Goal: Information Seeking & Learning: Learn about a topic

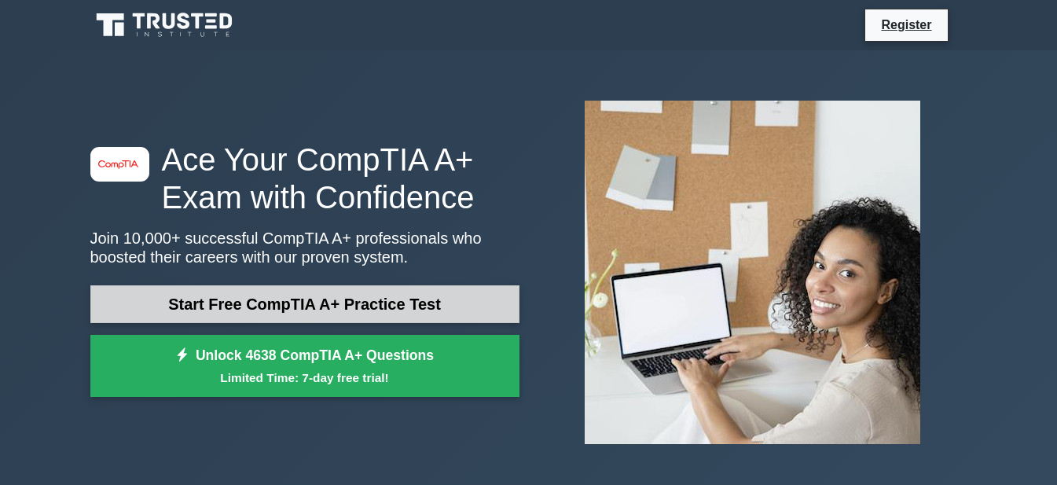
click at [448, 298] on link "Start Free CompTIA A+ Practice Test" at bounding box center [304, 304] width 429 height 38
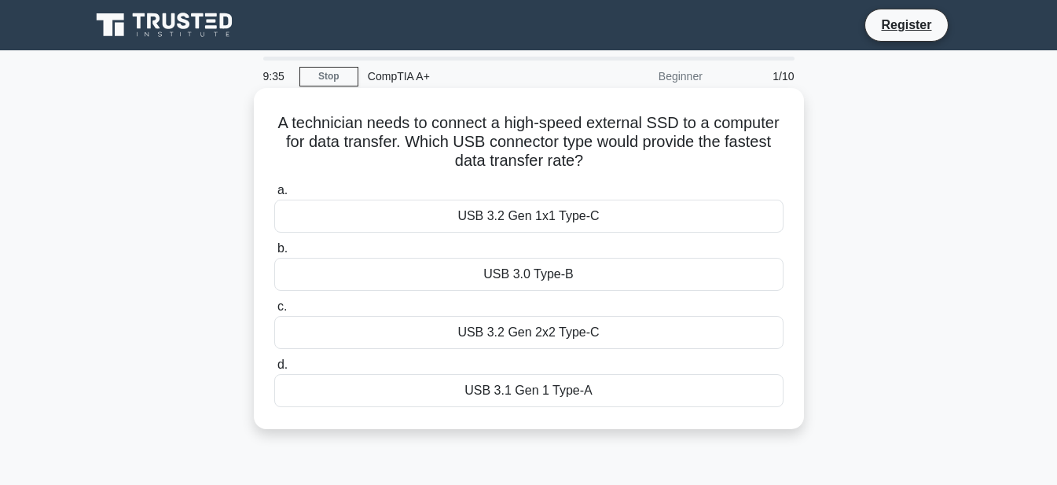
click at [566, 336] on div "USB 3.2 Gen 2x2 Type-C" at bounding box center [528, 332] width 509 height 33
click at [274, 312] on input "c. USB 3.2 Gen 2x2 Type-C" at bounding box center [274, 307] width 0 height 10
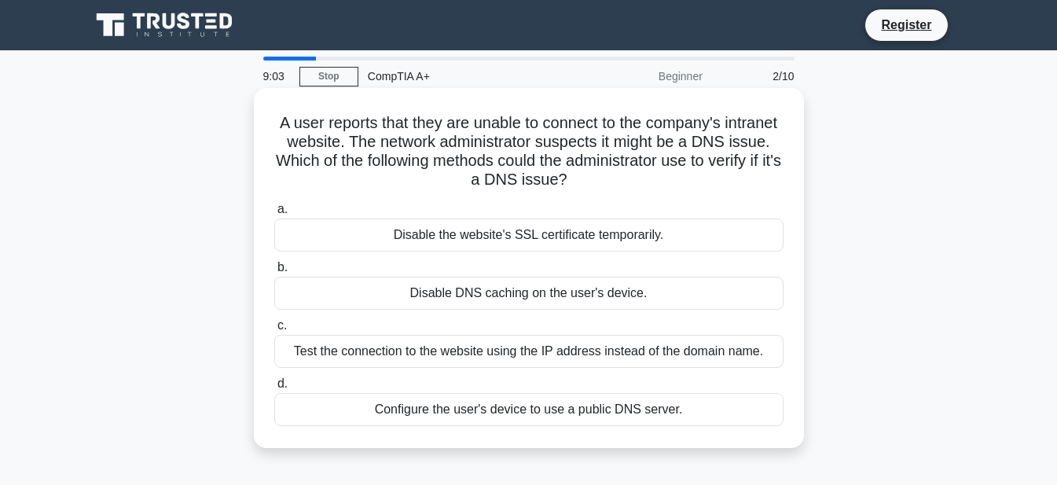
click at [663, 361] on div "Test the connection to the website using the IP address instead of the domain n…" at bounding box center [528, 351] width 509 height 33
click at [274, 331] on input "c. Test the connection to the website using the IP address instead of the domai…" at bounding box center [274, 326] width 0 height 10
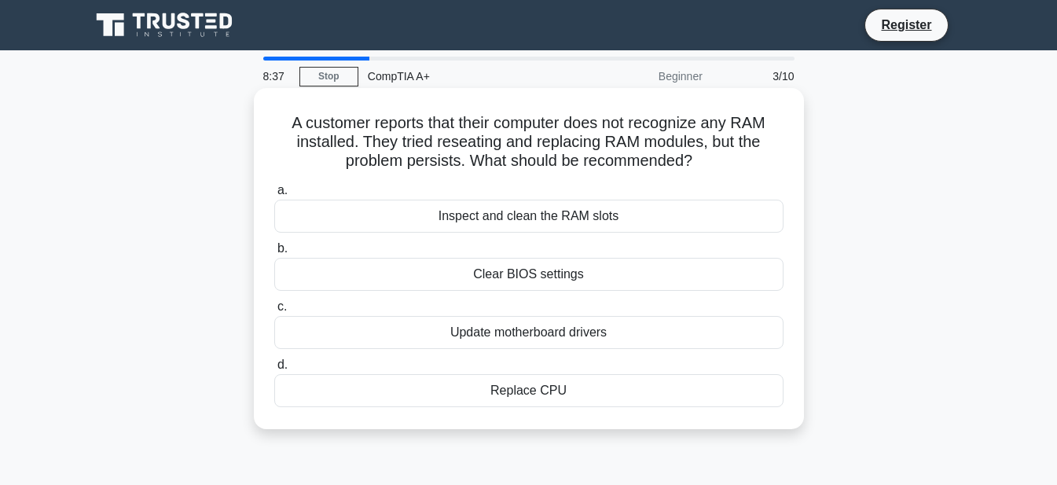
click at [517, 337] on div "Update motherboard drivers" at bounding box center [528, 332] width 509 height 33
click at [274, 312] on input "c. Update motherboard drivers" at bounding box center [274, 307] width 0 height 10
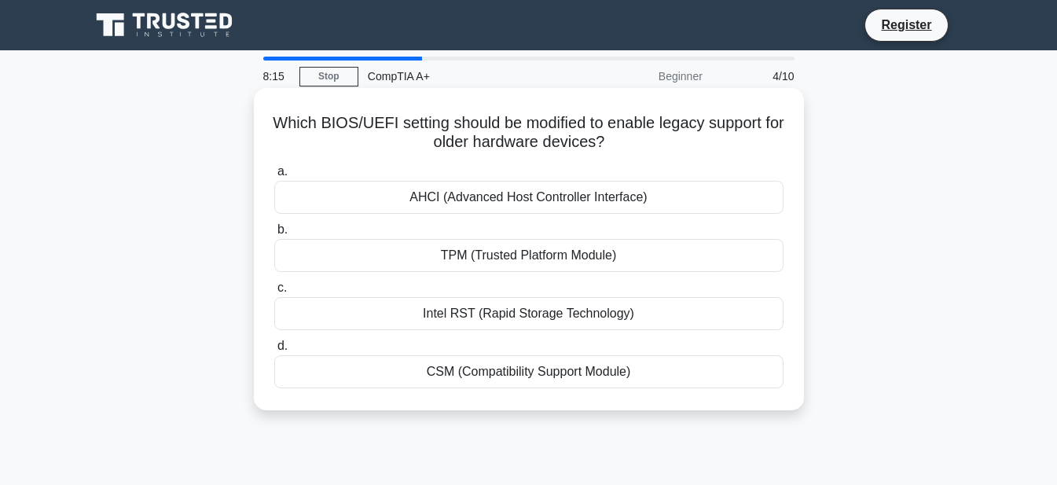
click at [584, 375] on div "CSM (Compatibility Support Module)" at bounding box center [528, 371] width 509 height 33
click at [274, 351] on input "d. CSM (Compatibility Support Module)" at bounding box center [274, 346] width 0 height 10
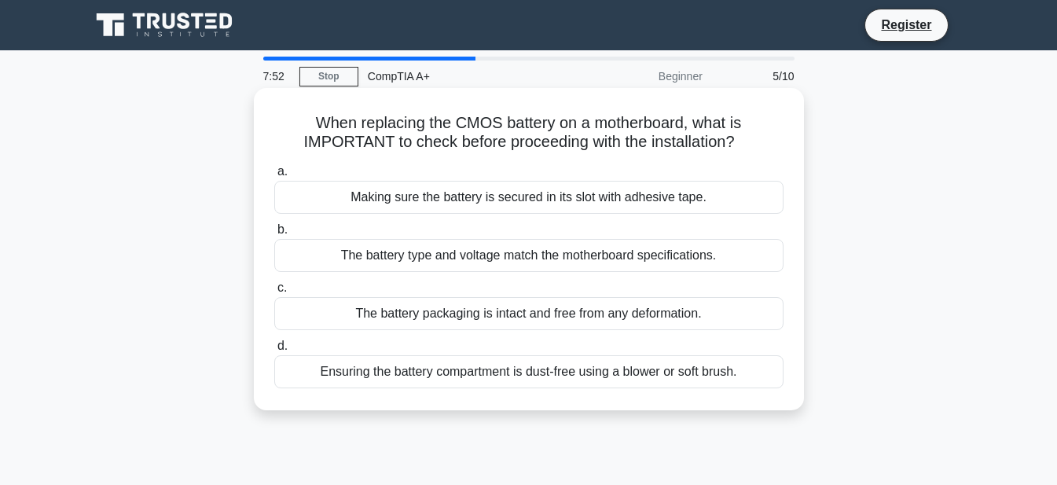
click at [591, 263] on div "The battery type and voltage match the motherboard specifications." at bounding box center [528, 255] width 509 height 33
click at [274, 235] on input "b. The battery type and voltage match the motherboard specifications." at bounding box center [274, 230] width 0 height 10
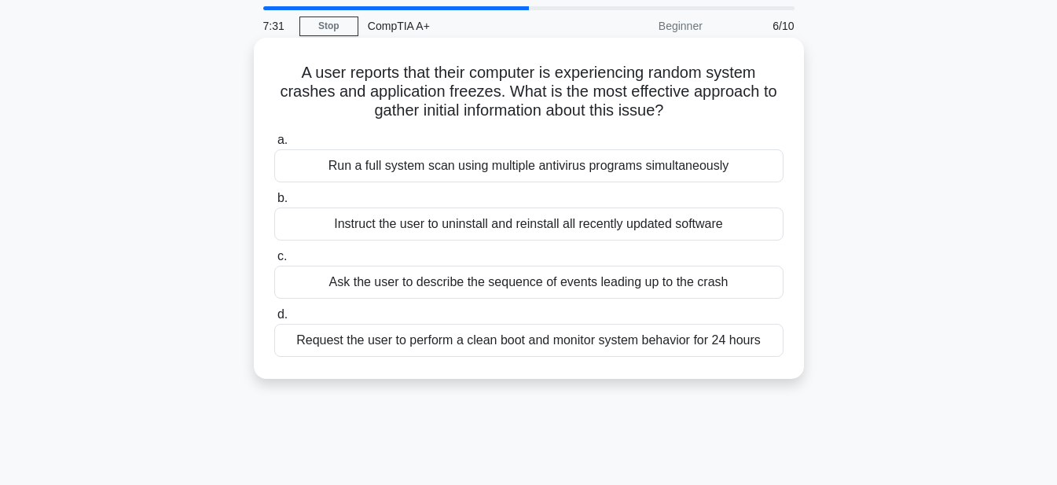
scroll to position [79, 0]
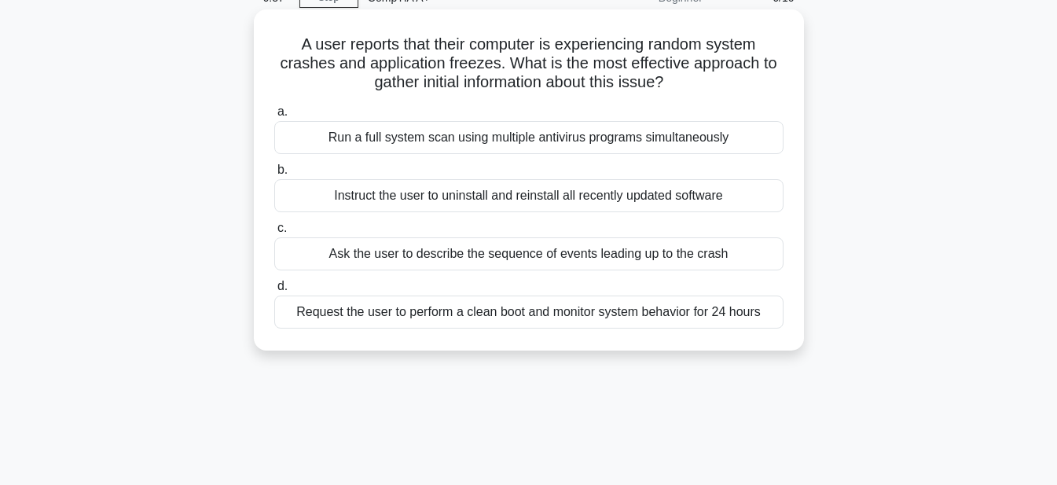
click at [500, 144] on div "Run a full system scan using multiple antivirus programs simultaneously" at bounding box center [528, 137] width 509 height 33
click at [274, 117] on input "a. Run a full system scan using multiple antivirus programs simultaneously" at bounding box center [274, 112] width 0 height 10
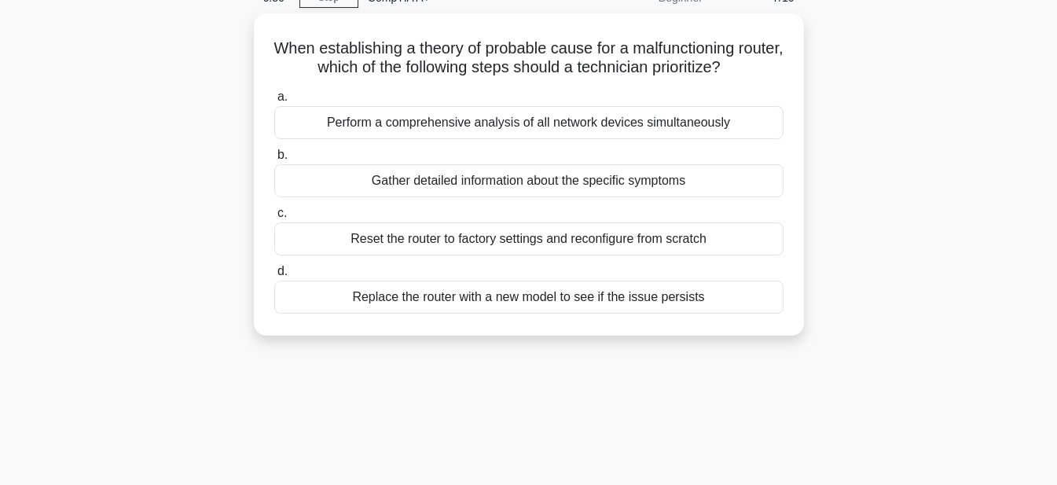
scroll to position [0, 0]
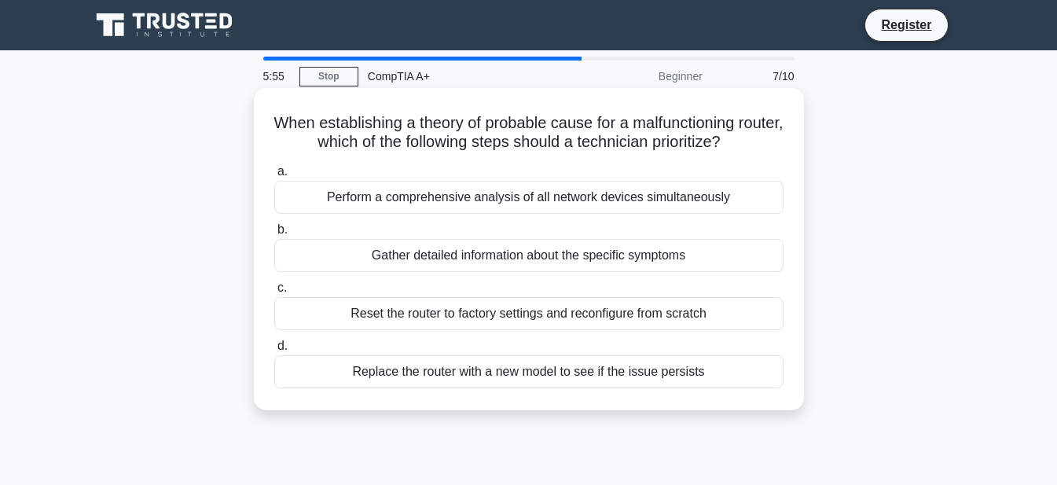
click at [541, 266] on div "Gather detailed information about the specific symptoms" at bounding box center [528, 255] width 509 height 33
click at [274, 235] on input "b. Gather detailed information about the specific symptoms" at bounding box center [274, 230] width 0 height 10
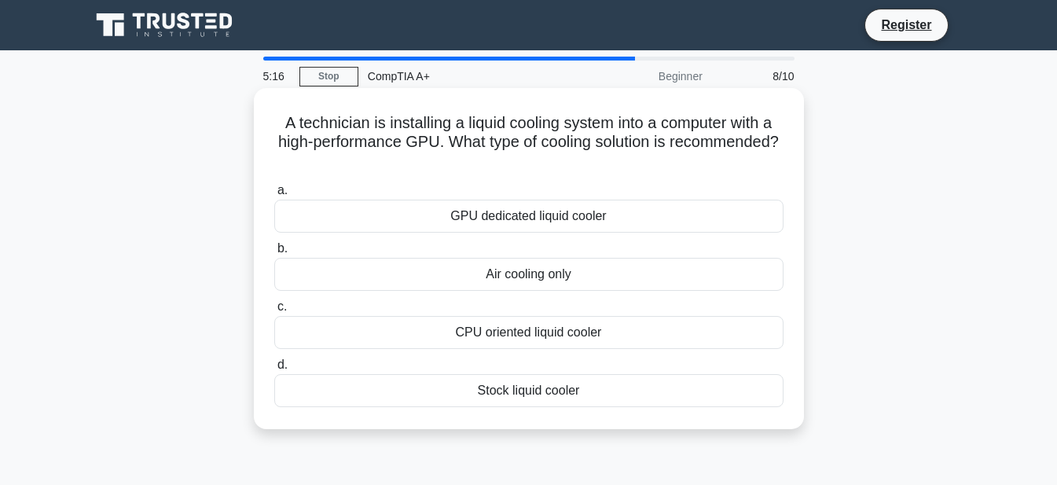
click at [581, 222] on div "GPU dedicated liquid cooler" at bounding box center [528, 216] width 509 height 33
click at [274, 196] on input "a. GPU dedicated liquid cooler" at bounding box center [274, 190] width 0 height 10
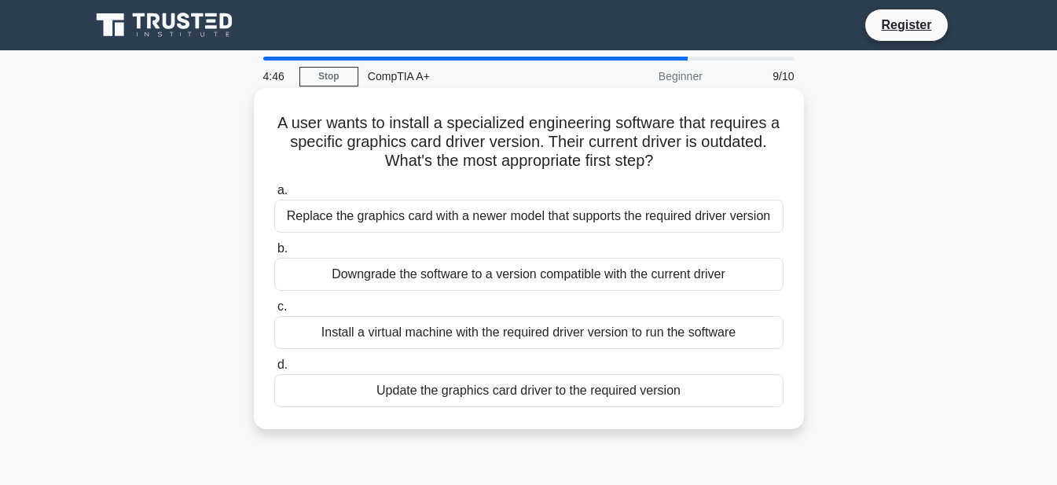
click at [655, 390] on div "Update the graphics card driver to the required version" at bounding box center [528, 390] width 509 height 33
click at [274, 370] on input "d. Update the graphics card driver to the required version" at bounding box center [274, 365] width 0 height 10
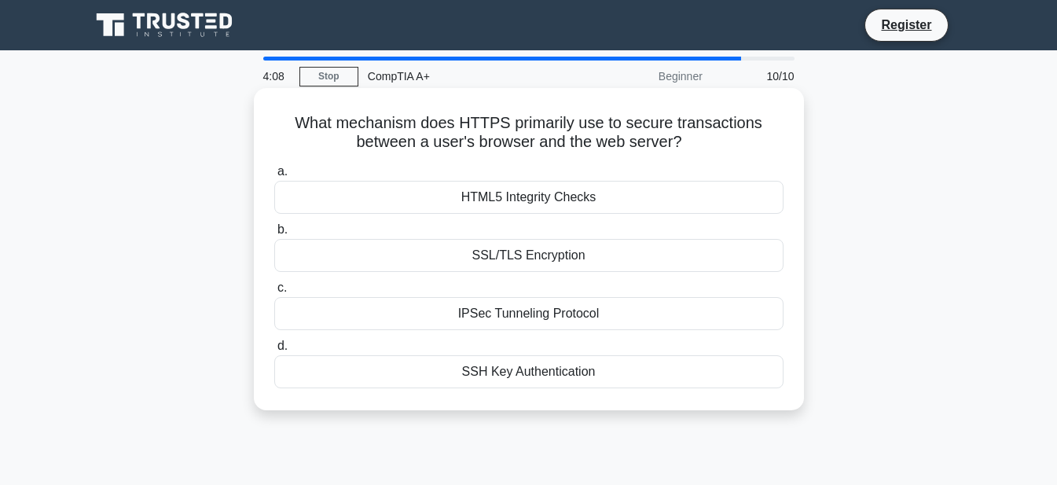
click at [556, 202] on div "HTML5 Integrity Checks" at bounding box center [528, 197] width 509 height 33
click at [274, 177] on input "a. HTML5 Integrity Checks" at bounding box center [274, 172] width 0 height 10
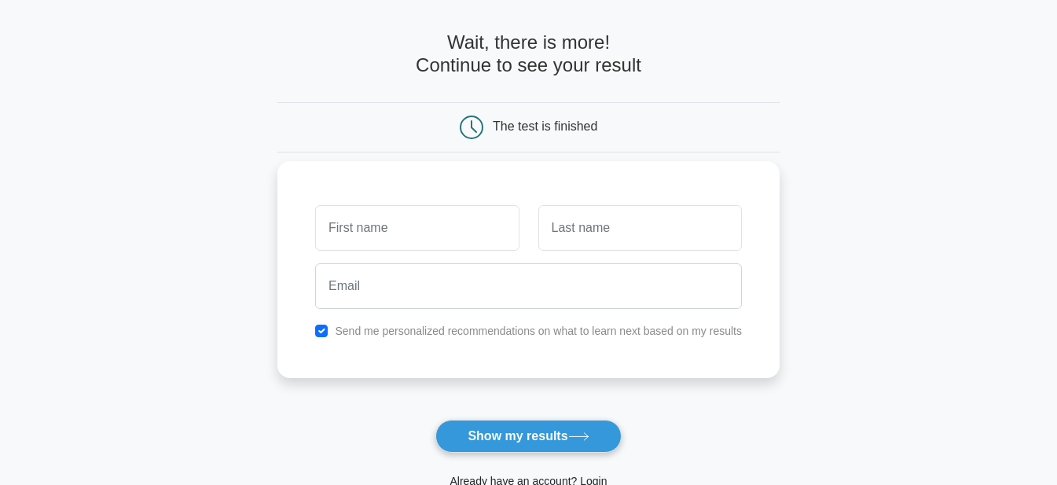
scroll to position [157, 0]
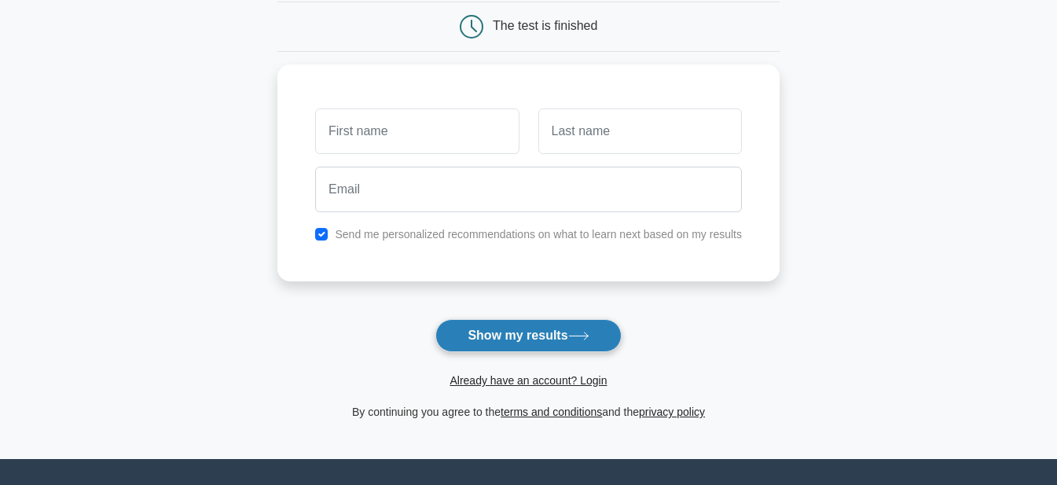
click at [560, 324] on button "Show my results" at bounding box center [527, 335] width 185 height 33
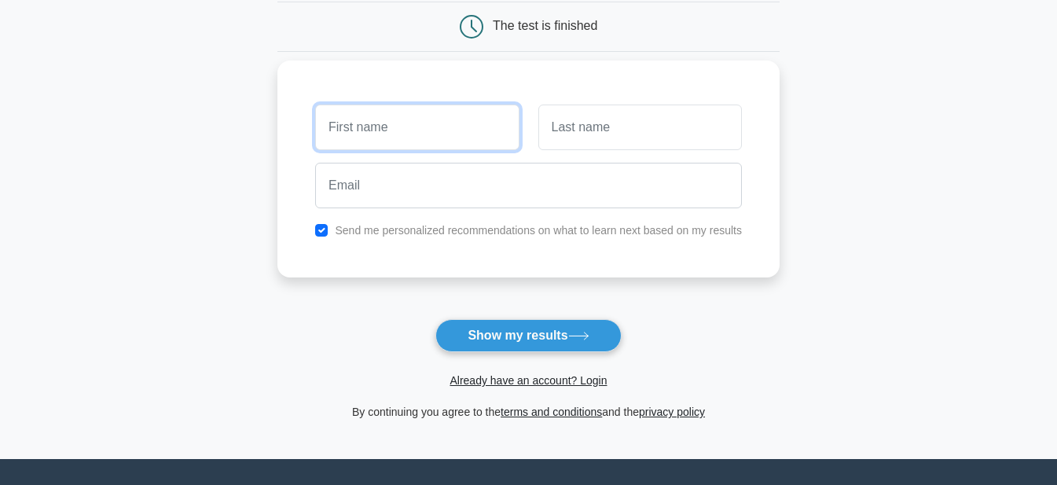
click at [467, 124] on input "text" at bounding box center [416, 127] width 203 height 46
type input "asd"
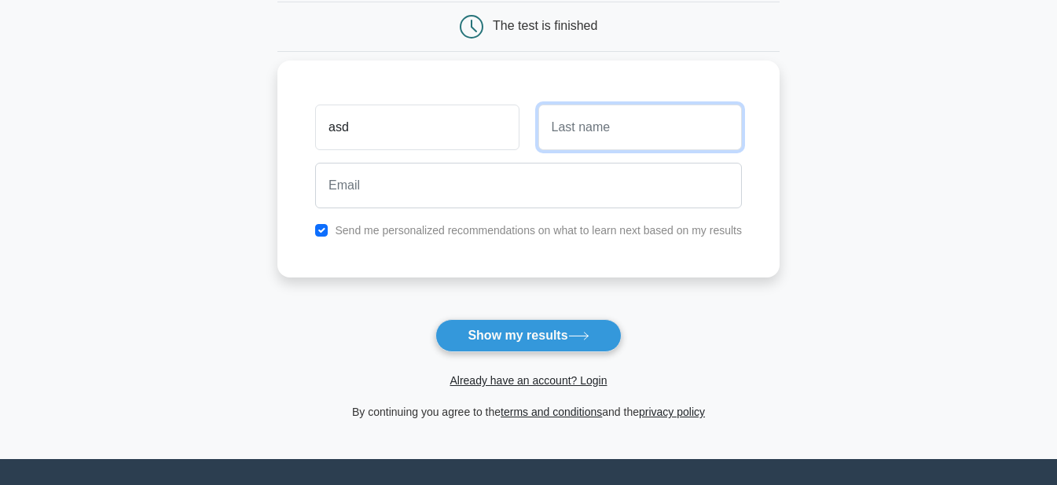
click at [639, 134] on input "text" at bounding box center [639, 127] width 203 height 46
type input "asd"
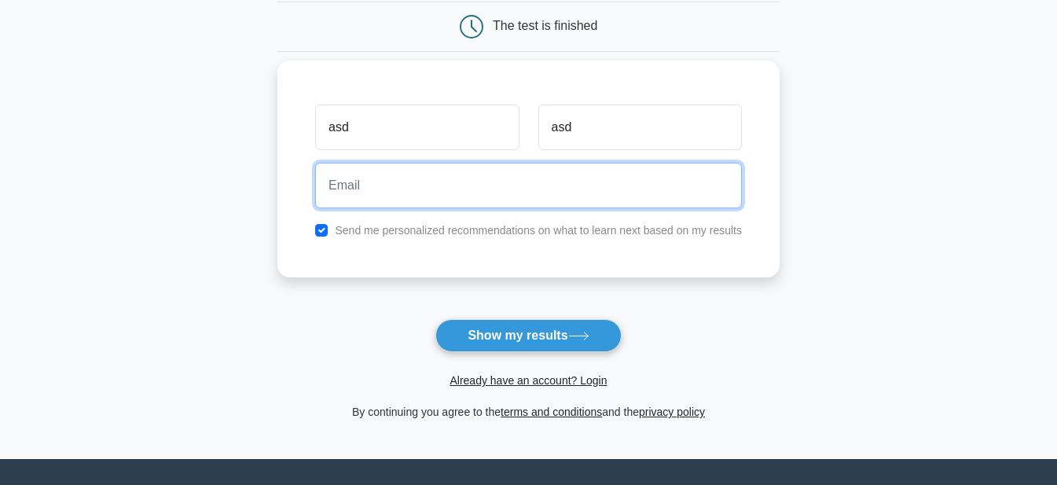
click at [562, 189] on input "email" at bounding box center [528, 186] width 427 height 46
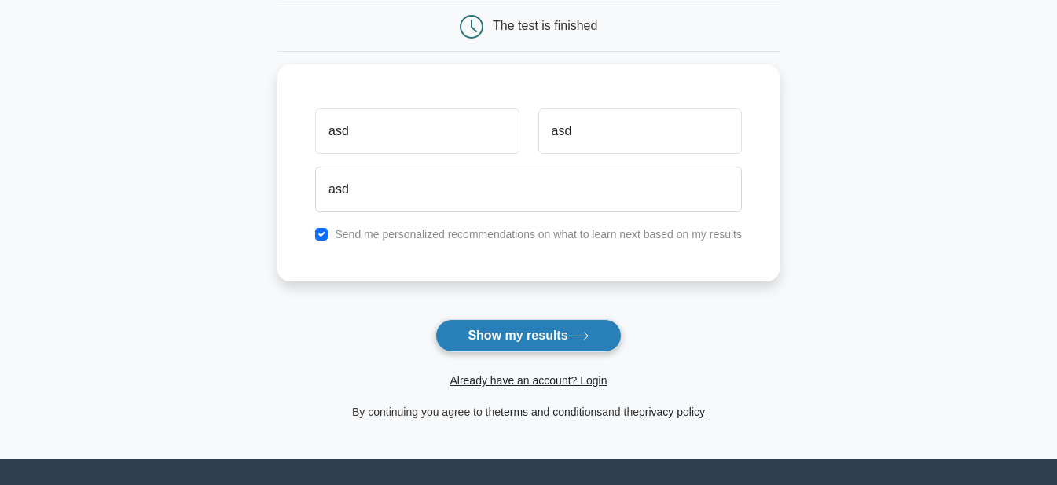
click at [566, 340] on button "Show my results" at bounding box center [527, 335] width 185 height 33
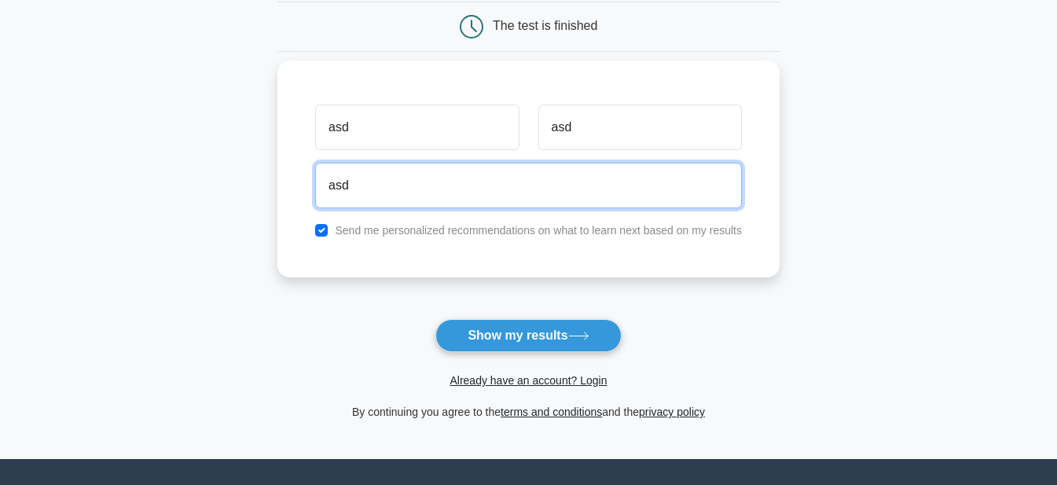
click at [508, 186] on input "asd" at bounding box center [528, 186] width 427 height 46
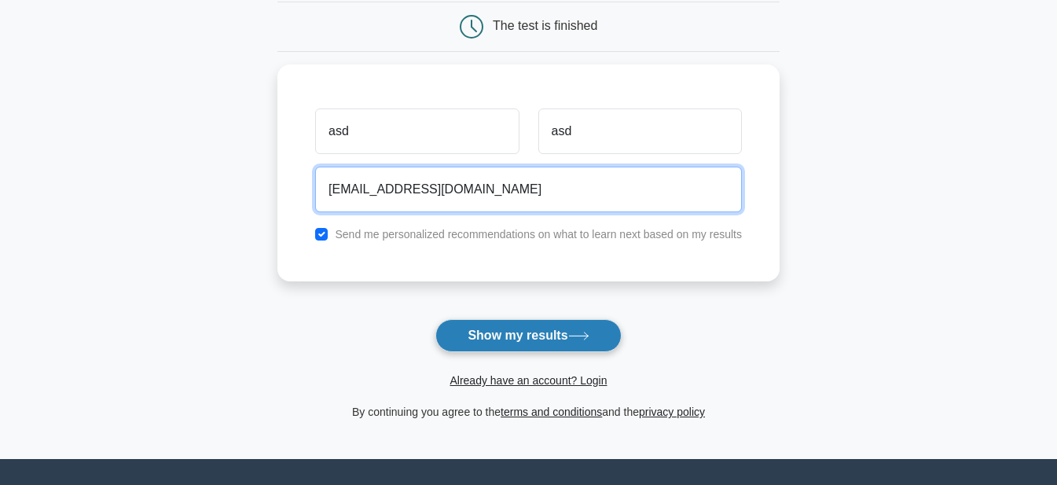
type input "[EMAIL_ADDRESS][DOMAIN_NAME]"
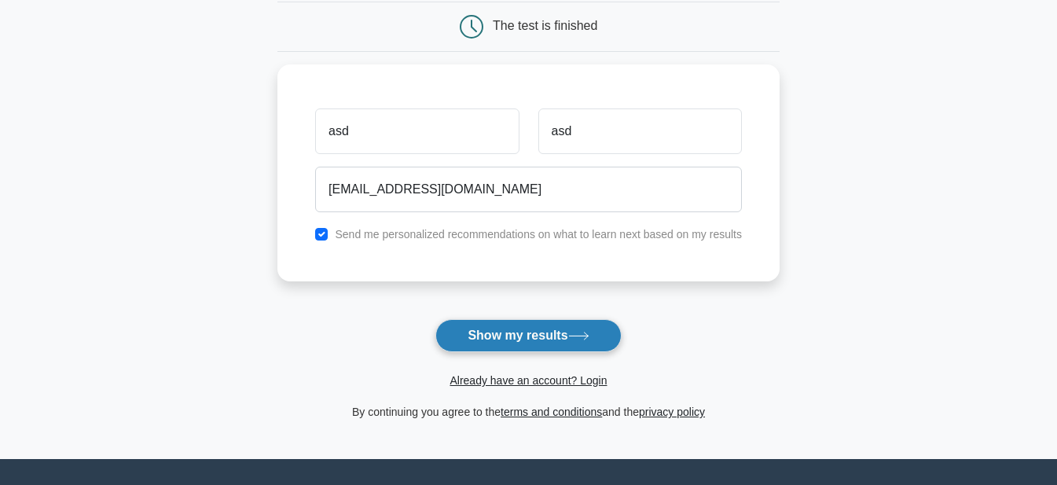
click at [535, 339] on button "Show my results" at bounding box center [527, 335] width 185 height 33
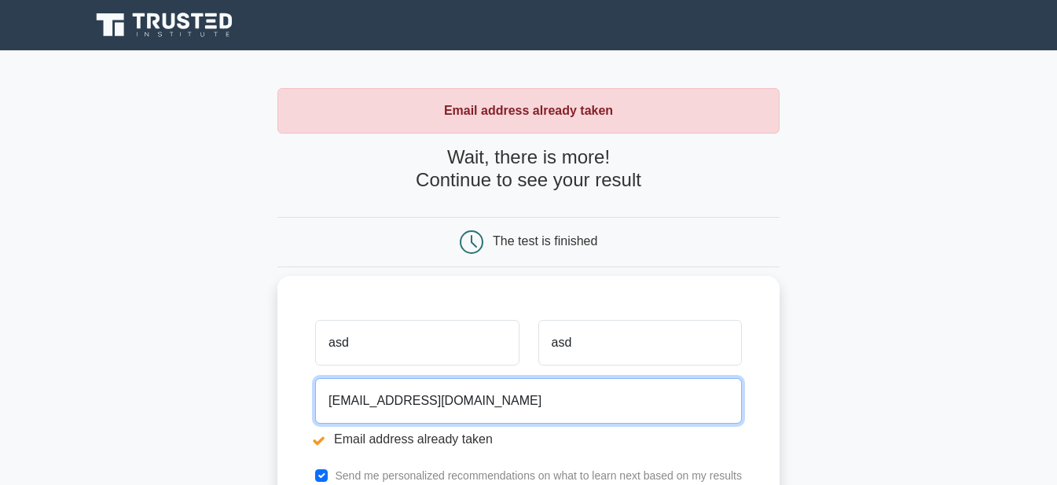
click at [350, 407] on input "[EMAIL_ADDRESS][DOMAIN_NAME]" at bounding box center [528, 401] width 427 height 46
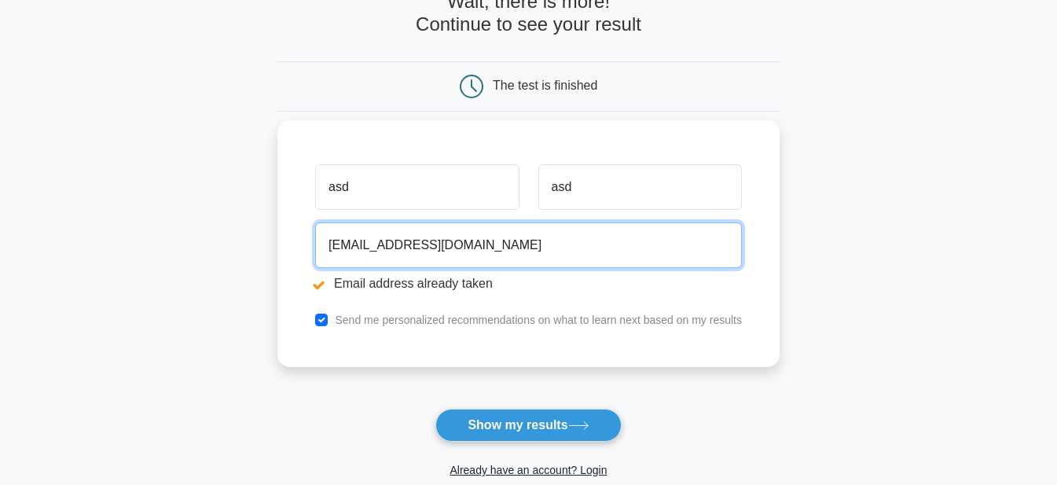
scroll to position [157, 0]
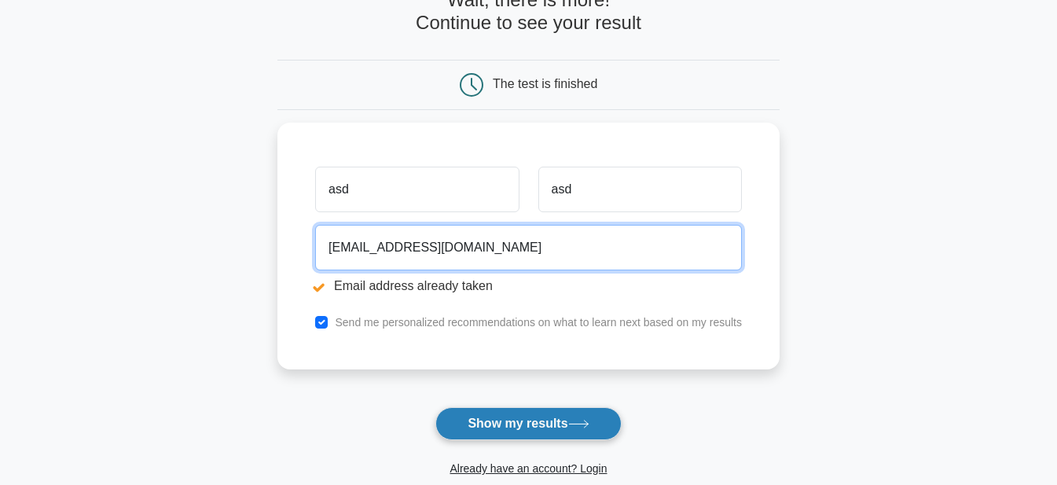
type input "[EMAIL_ADDRESS][DOMAIN_NAME]"
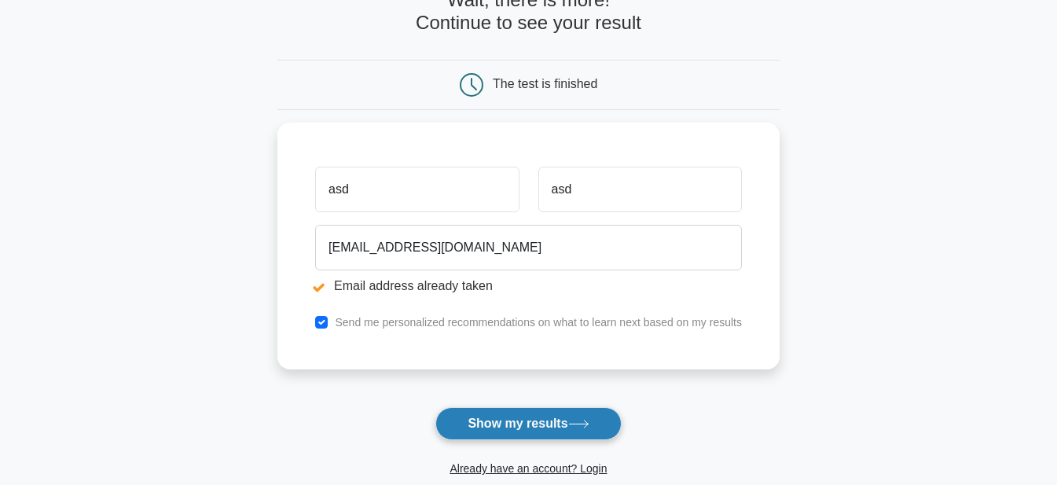
click at [585, 423] on icon at bounding box center [578, 424] width 21 height 9
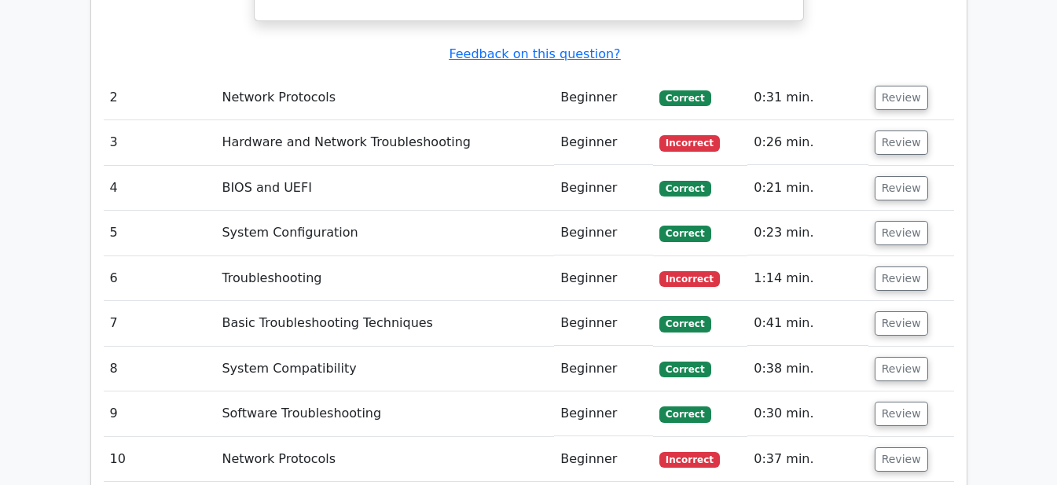
scroll to position [1886, 0]
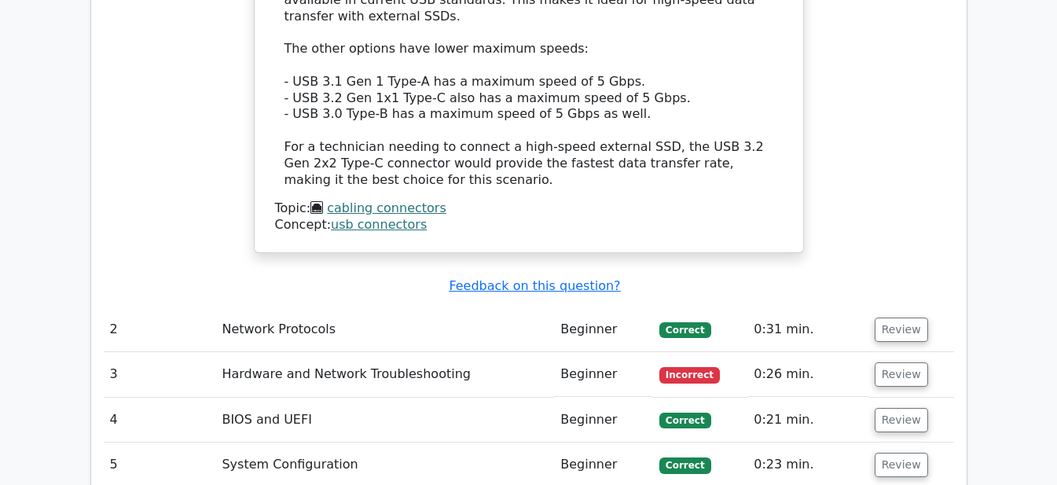
click at [453, 307] on td "Network Protocols" at bounding box center [384, 329] width 339 height 45
click at [898, 317] on button "Review" at bounding box center [900, 329] width 53 height 24
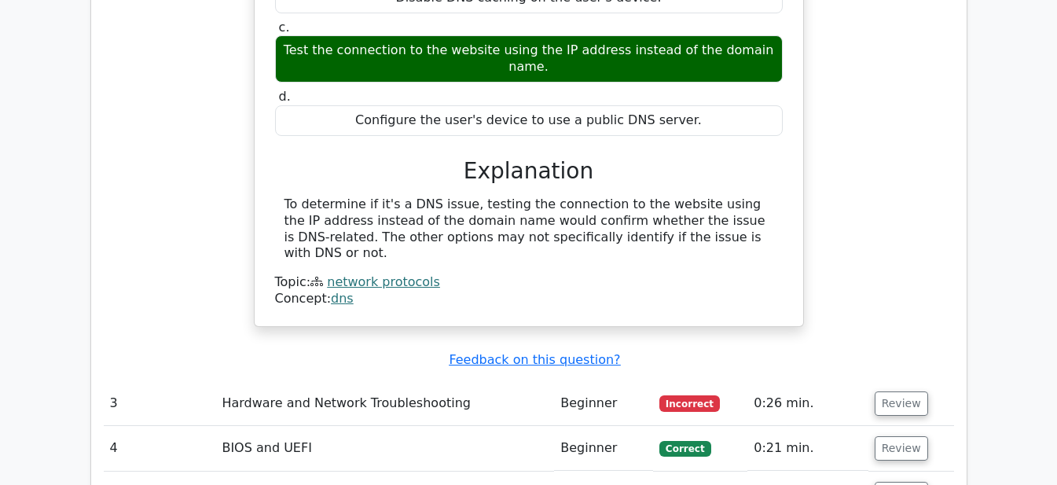
scroll to position [2514, 0]
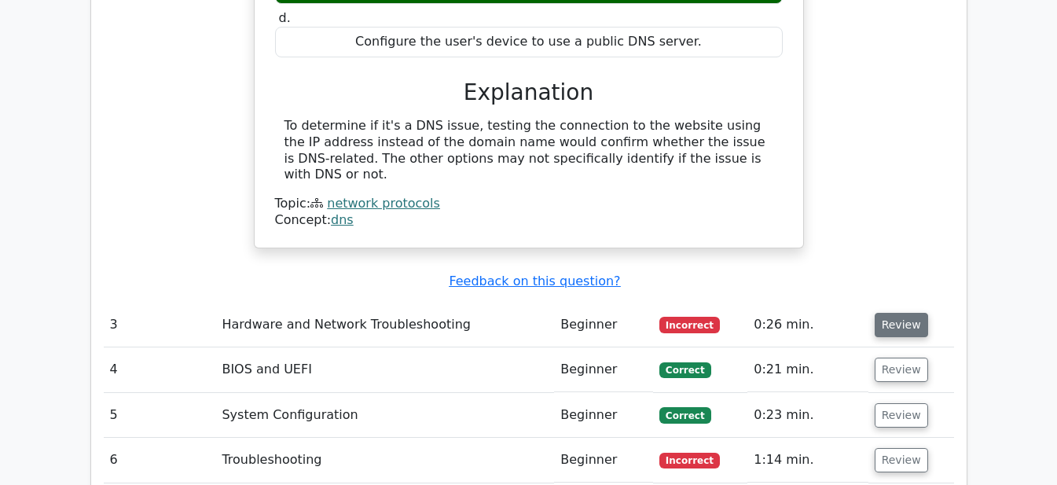
click at [894, 313] on button "Review" at bounding box center [900, 325] width 53 height 24
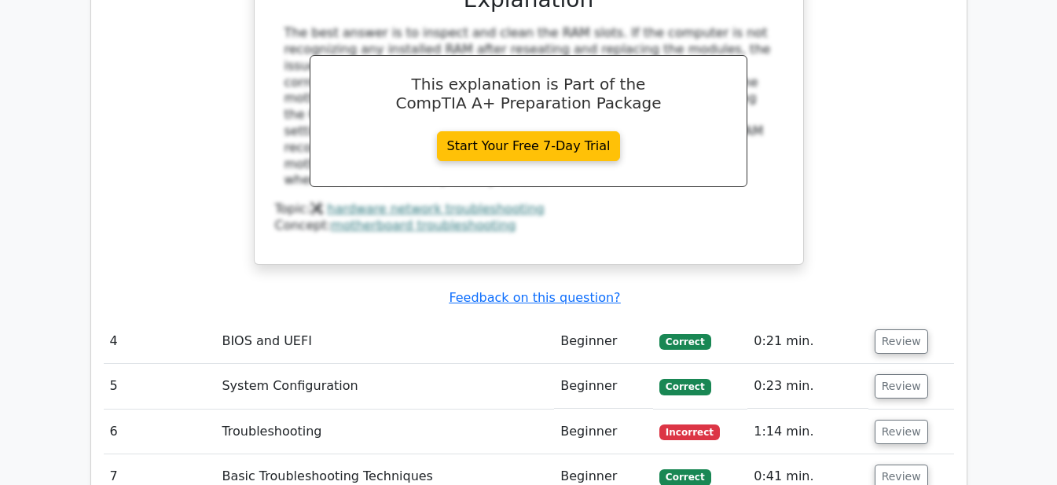
scroll to position [3221, 0]
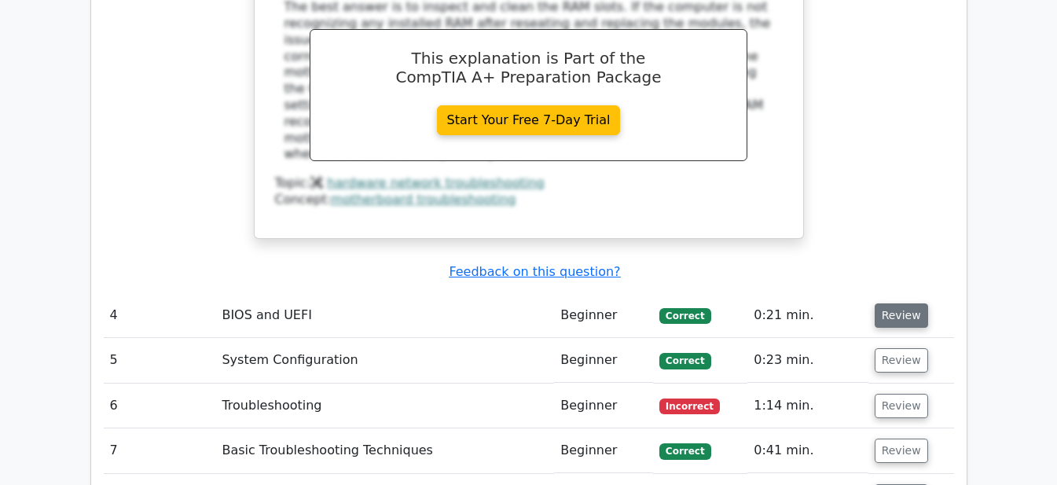
click at [897, 303] on button "Review" at bounding box center [900, 315] width 53 height 24
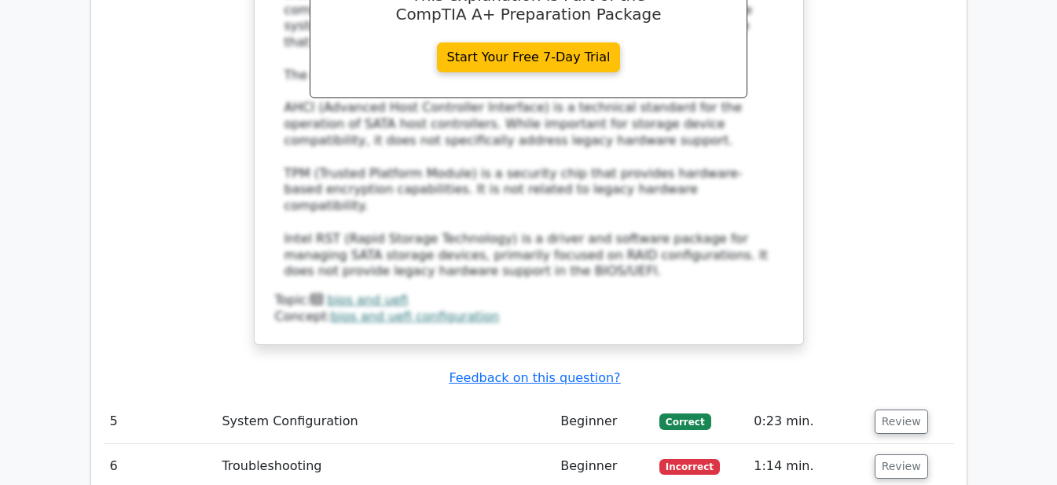
scroll to position [4085, 0]
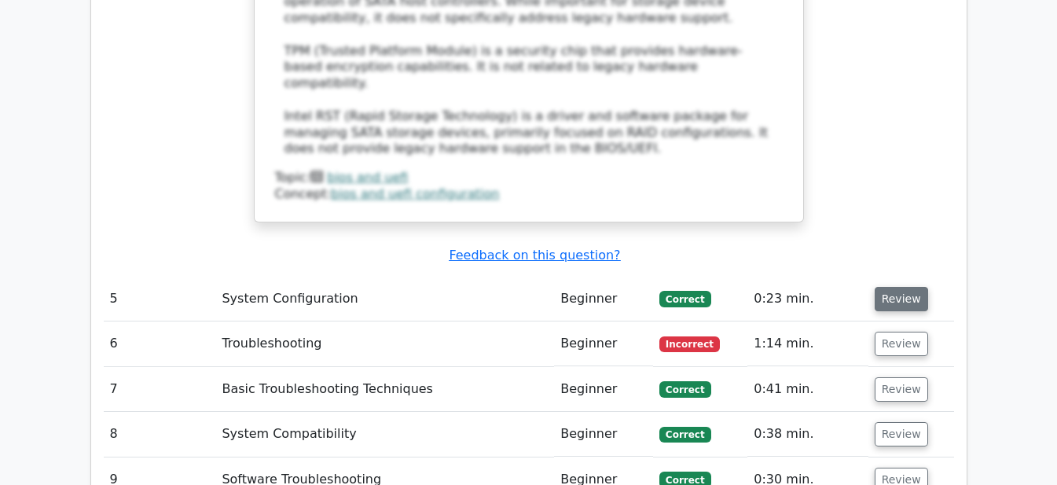
click at [913, 287] on button "Review" at bounding box center [900, 299] width 53 height 24
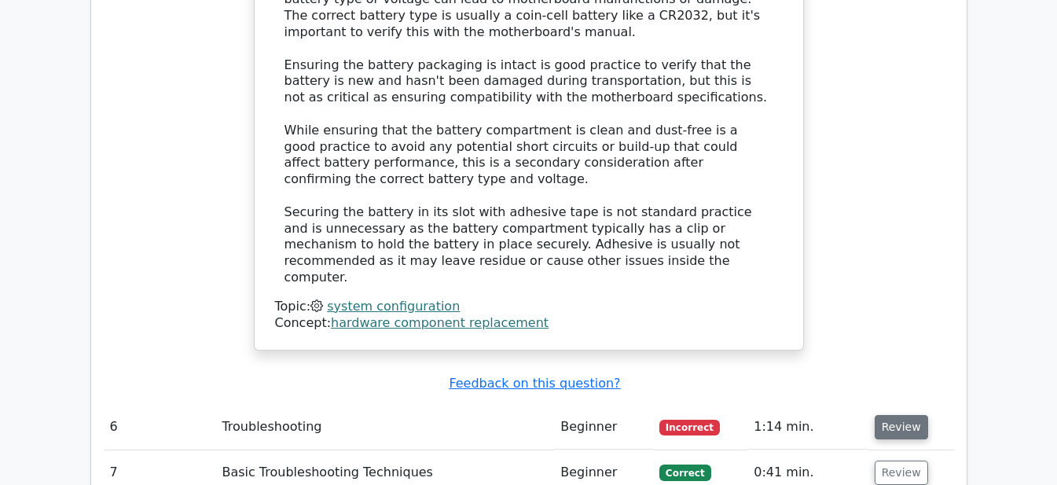
scroll to position [4871, 0]
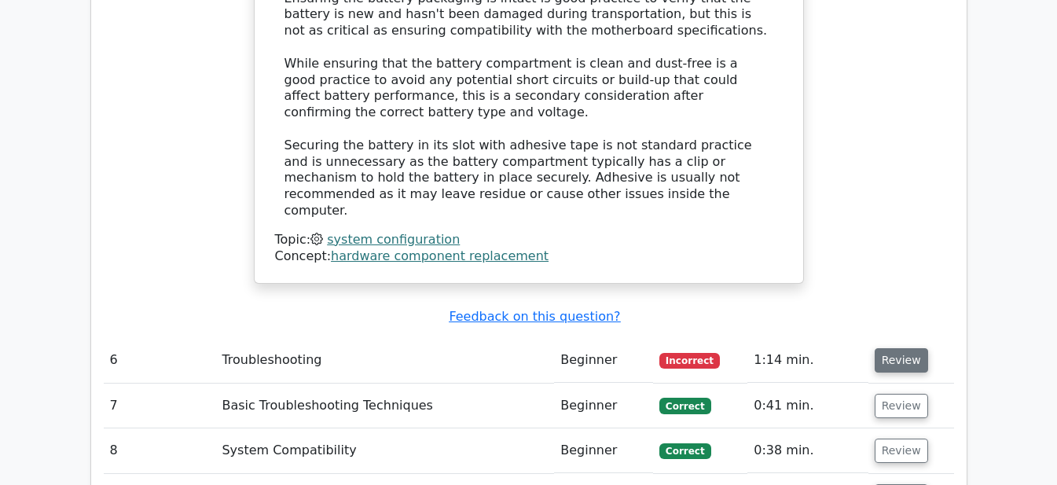
click at [904, 348] on button "Review" at bounding box center [900, 360] width 53 height 24
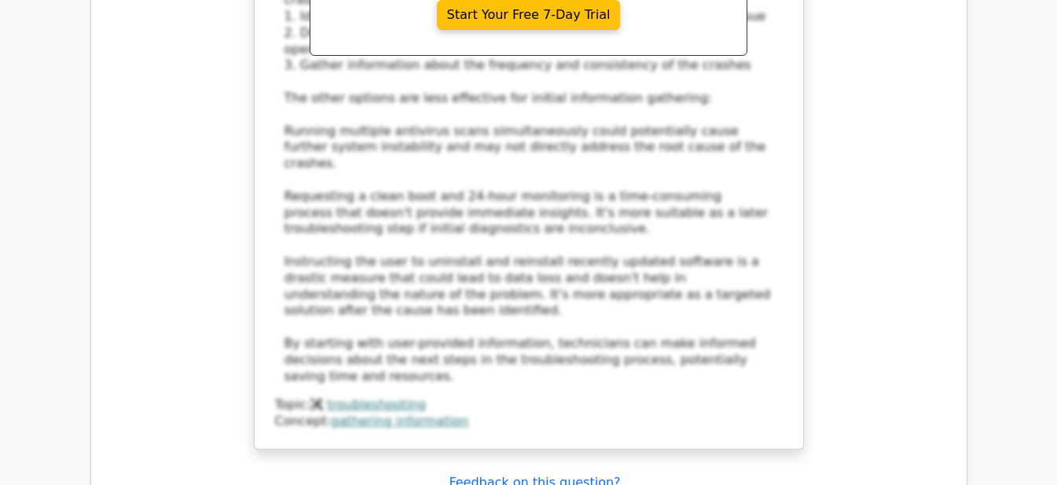
scroll to position [5814, 0]
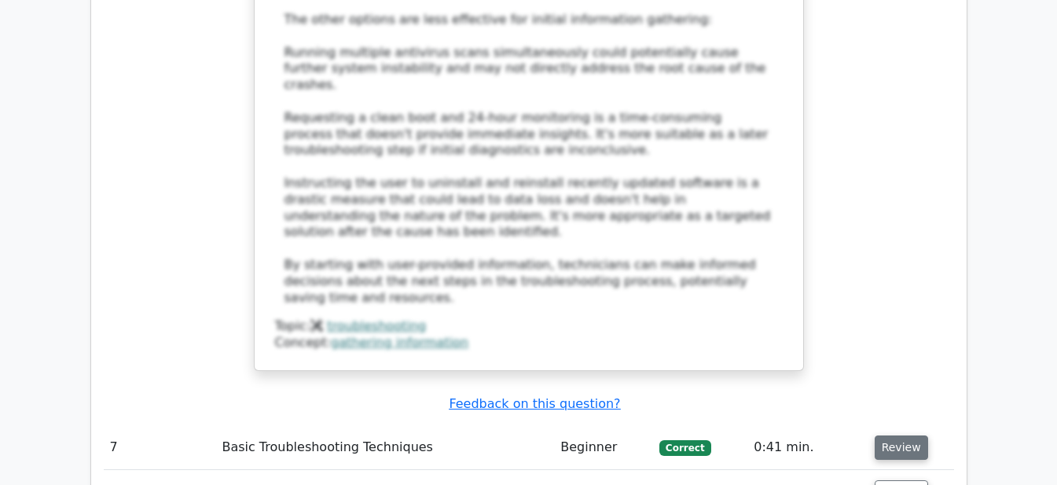
click at [902, 435] on button "Review" at bounding box center [900, 447] width 53 height 24
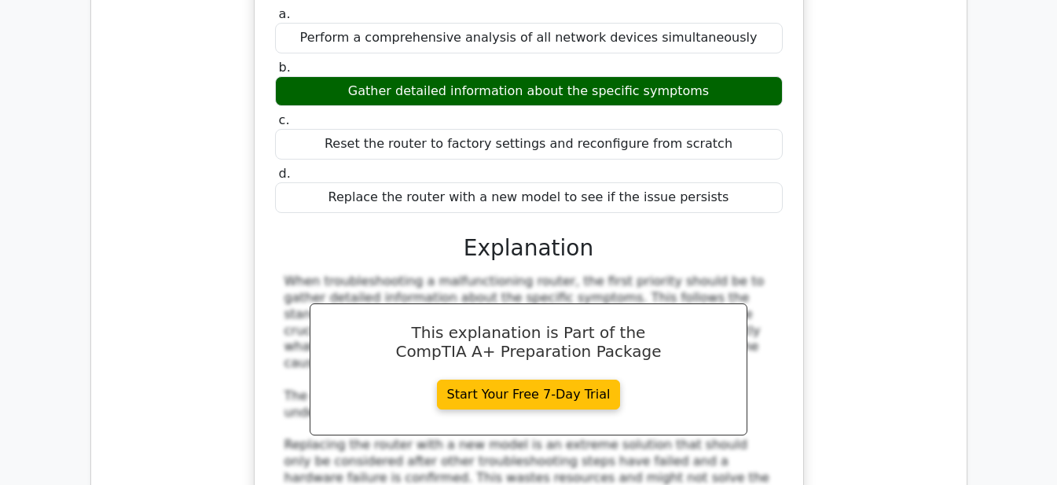
scroll to position [6599, 0]
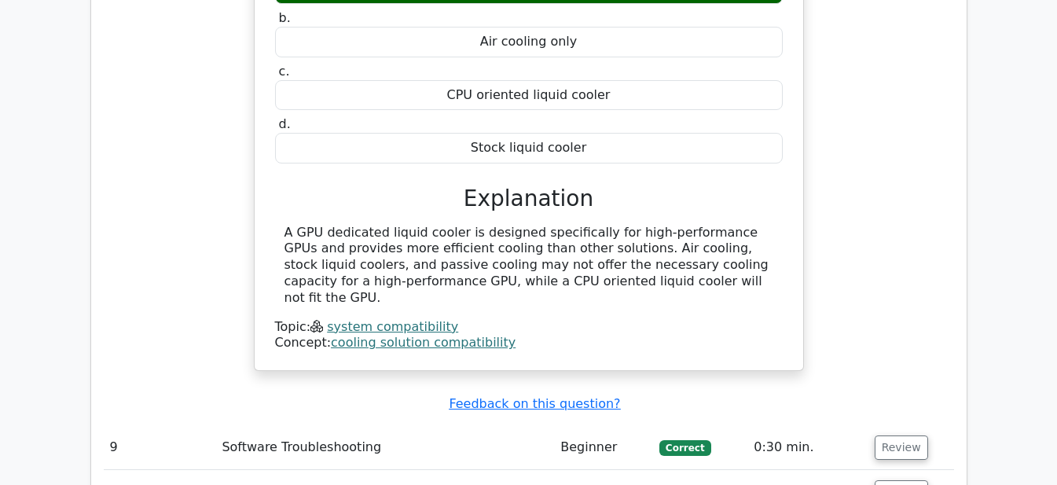
scroll to position [7385, 0]
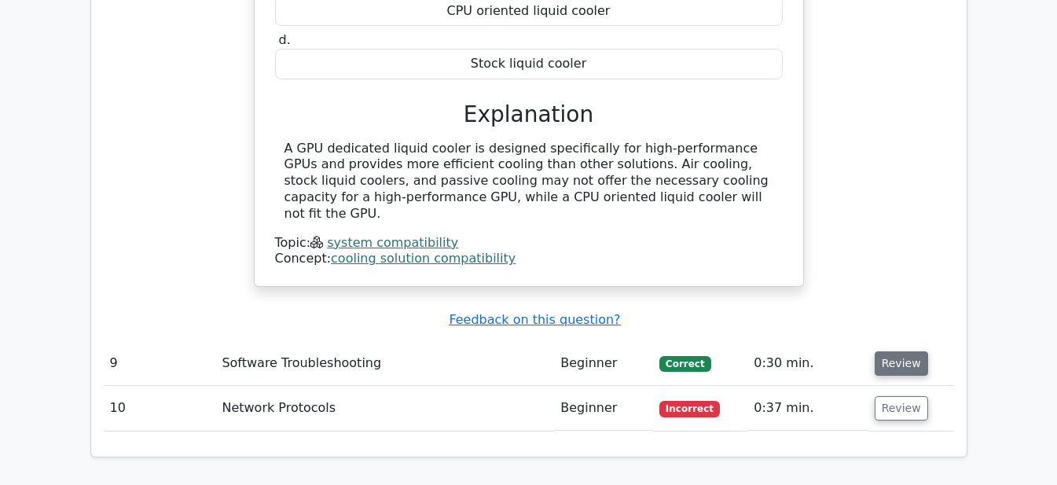
click at [886, 351] on button "Review" at bounding box center [900, 363] width 53 height 24
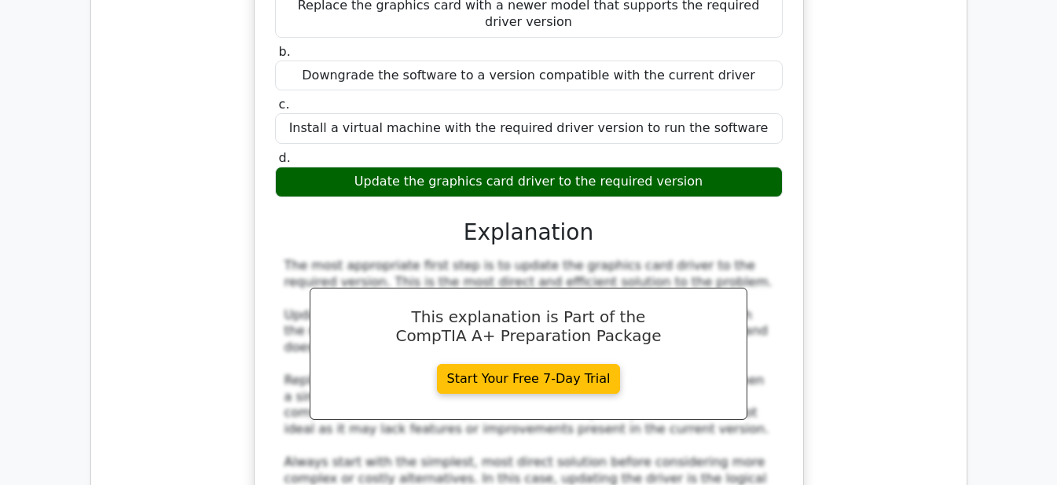
scroll to position [7935, 0]
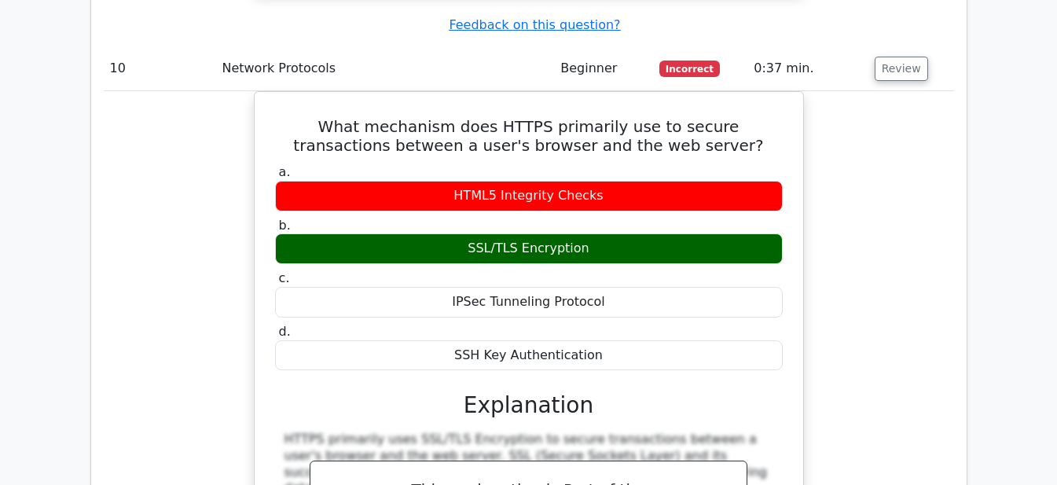
scroll to position [8642, 0]
